Goal: Task Accomplishment & Management: Manage account settings

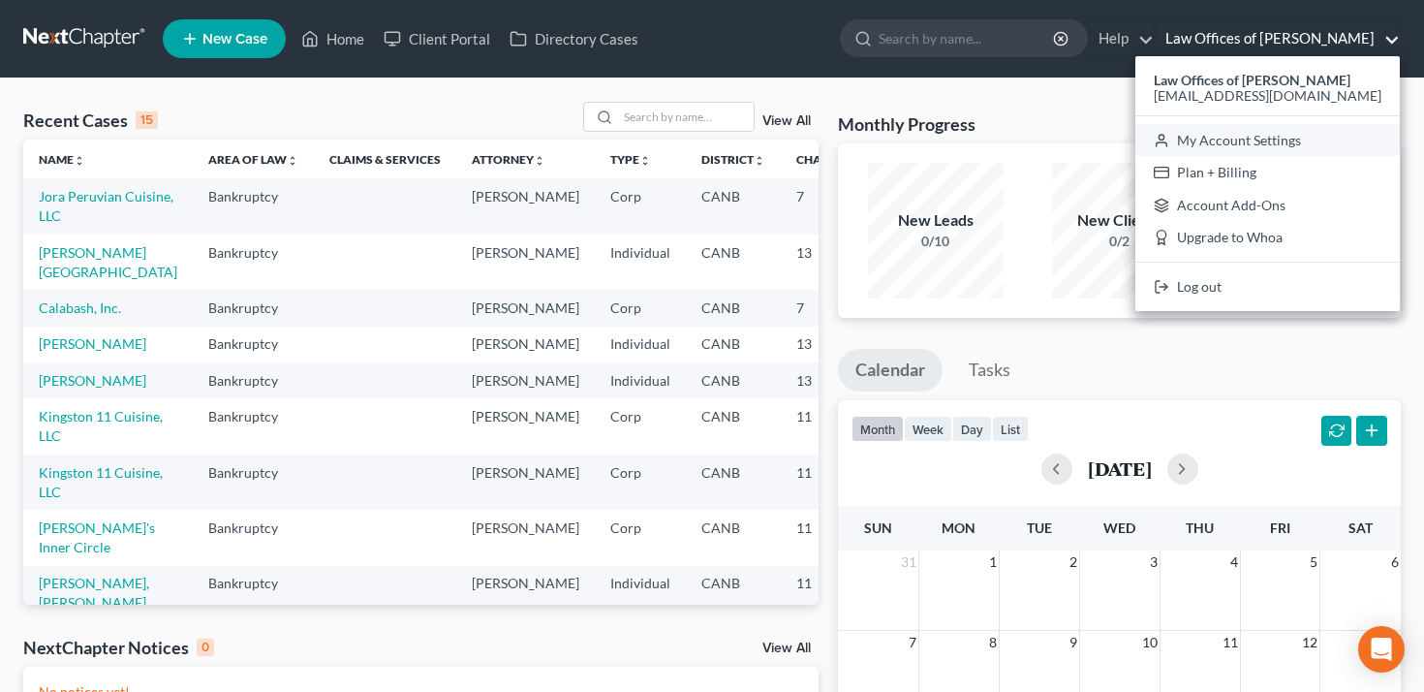
click at [1299, 141] on link "My Account Settings" at bounding box center [1267, 140] width 264 height 33
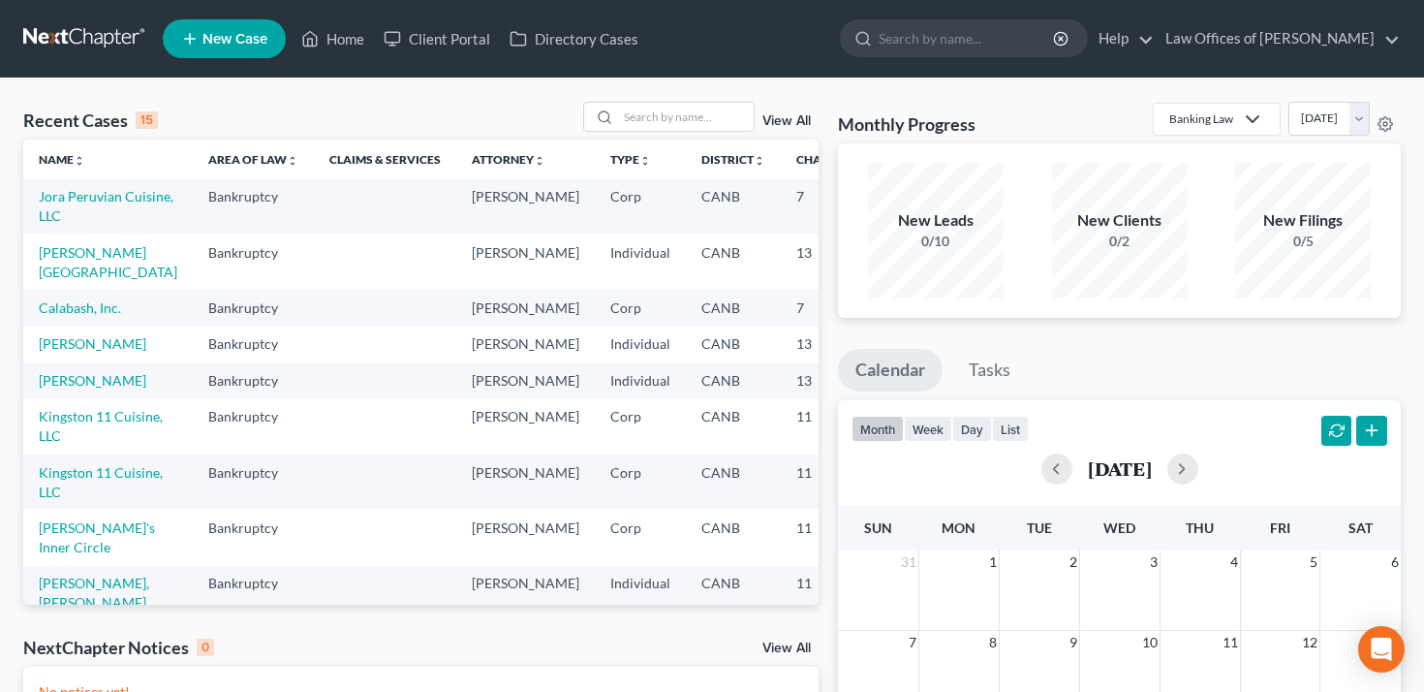
select select "9"
select select "29"
select select "4"
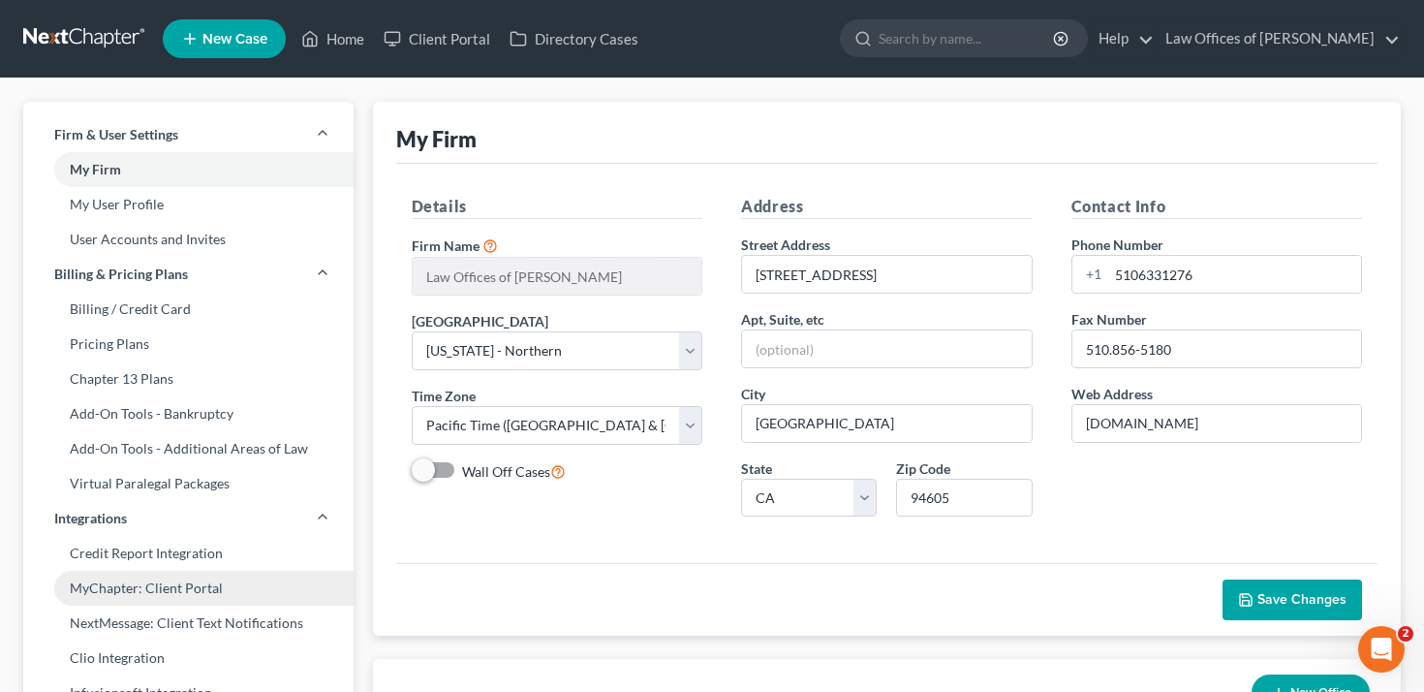
click at [175, 579] on link "MyChapter: Client Portal" at bounding box center [188, 588] width 330 height 35
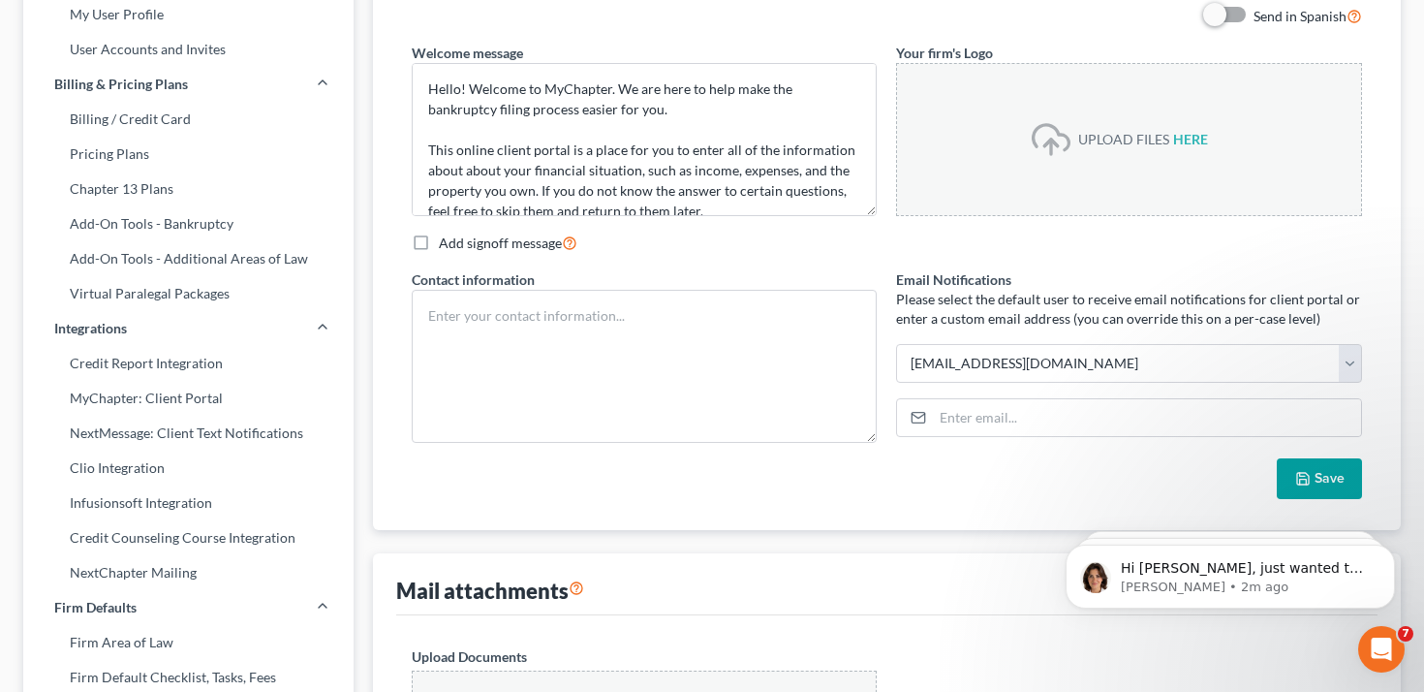
scroll to position [197, 0]
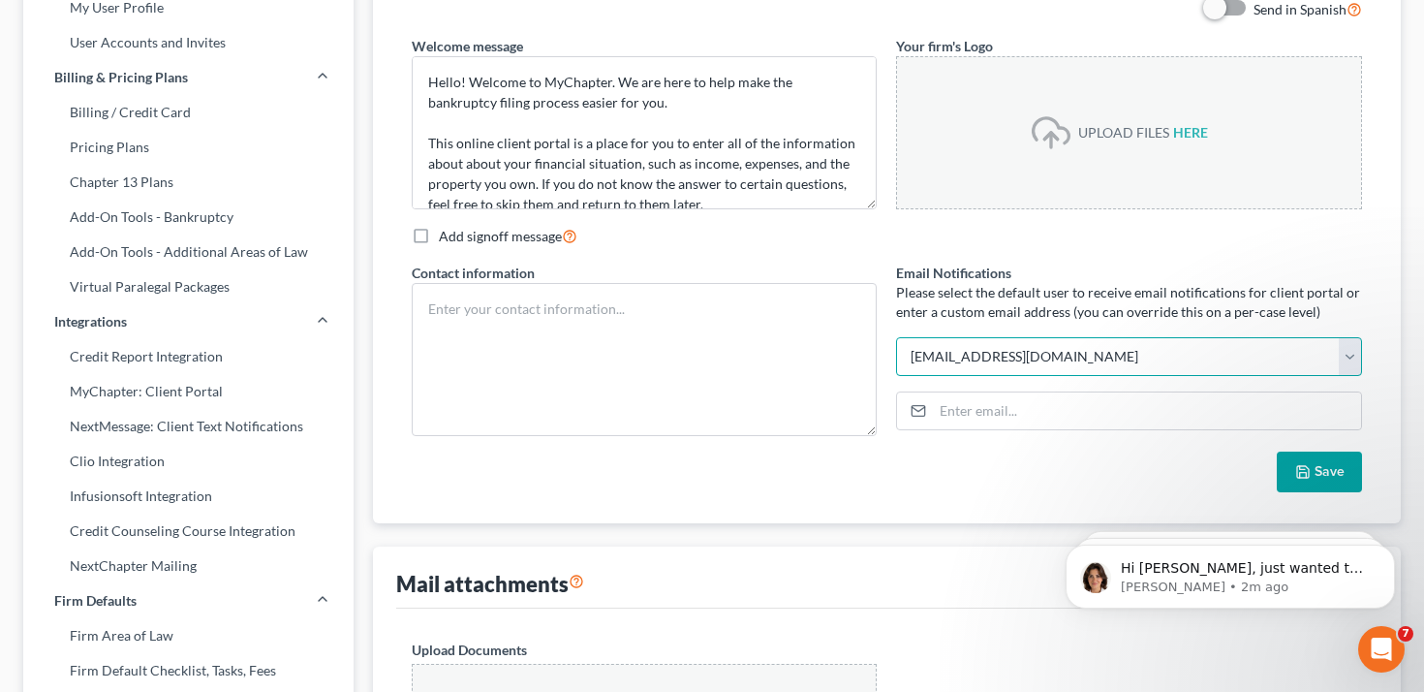
click at [1072, 357] on select "[EMAIL_ADDRESS][DOMAIN_NAME] Select" at bounding box center [1129, 356] width 466 height 39
select select "0"
click at [896, 337] on select "[EMAIL_ADDRESS][DOMAIN_NAME] Select" at bounding box center [1129, 356] width 466 height 39
click at [1334, 468] on button "Save" at bounding box center [1319, 471] width 85 height 41
